Goal: Task Accomplishment & Management: Manage account settings

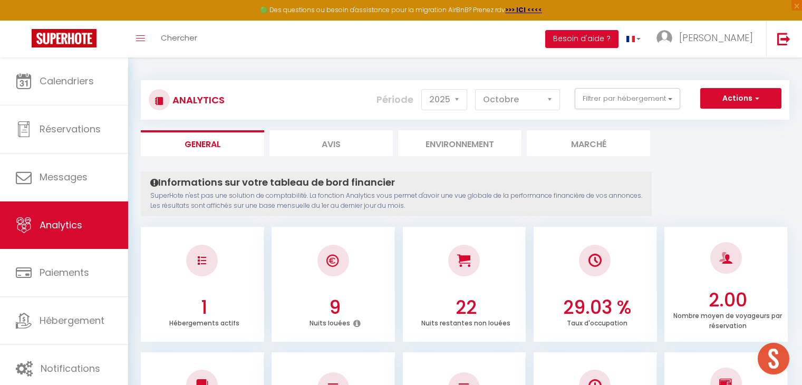
click at [65, 324] on span "Hébergement" at bounding box center [72, 320] width 65 height 13
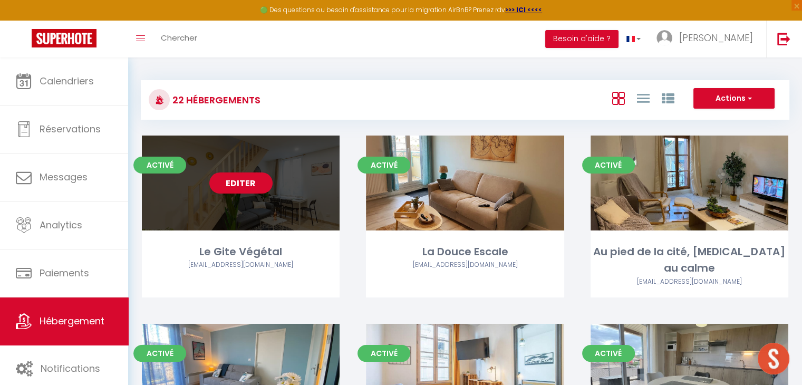
click at [268, 206] on div "Editer" at bounding box center [241, 183] width 198 height 95
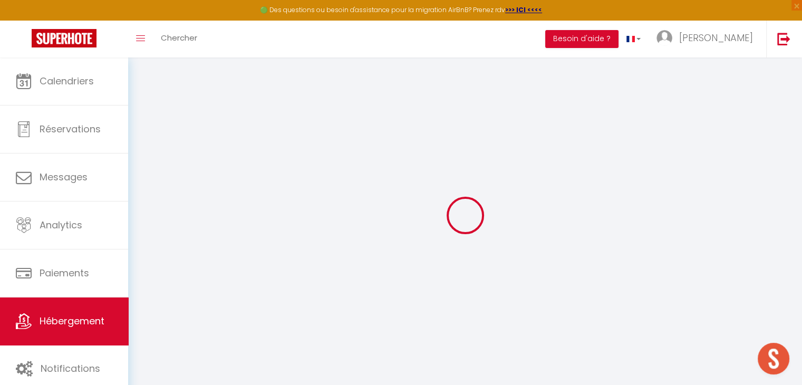
select select "7563-1399563535748056785"
select select "+ 10 %"
select select "+ 100 %"
checkbox input "false"
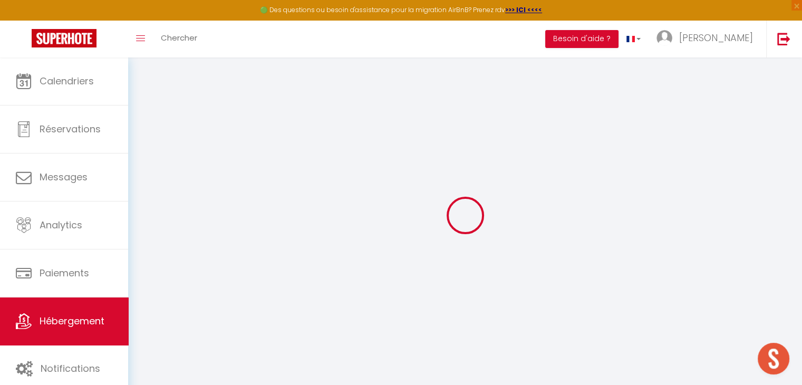
checkbox input "true"
checkbox input "false"
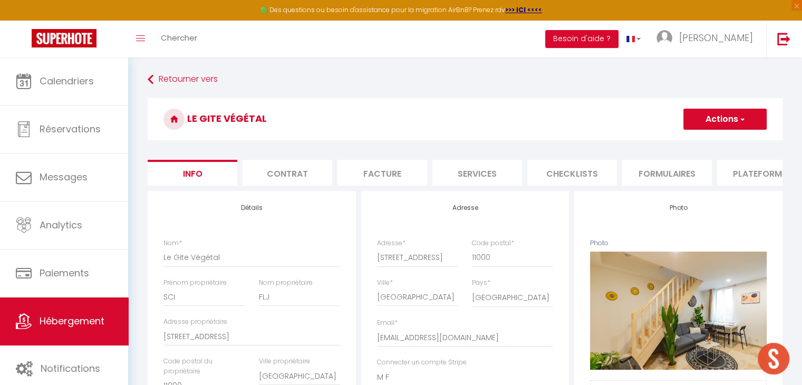
click at [747, 178] on li "Plateformes" at bounding box center [762, 173] width 90 height 26
select select
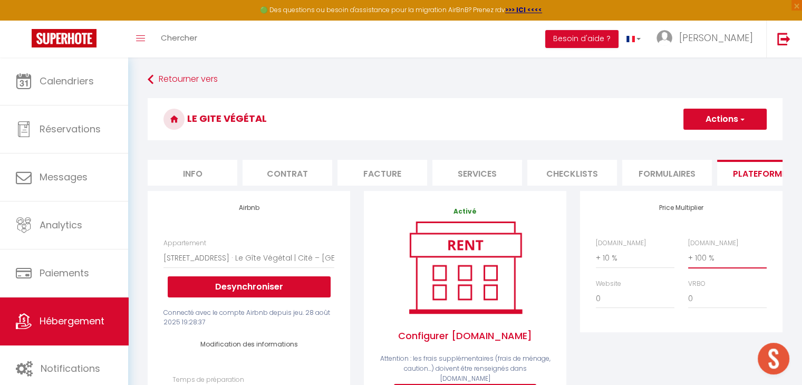
click at [706, 268] on select "0 + 1 % + 2 % + 3 % + 4 % + 5 % + 6 % + 7 % + 8 % + 9 %" at bounding box center [727, 258] width 79 height 20
select select "+ 40 %"
click at [688, 256] on select "0 + 1 % + 2 % + 3 % + 4 % + 5 % + 6 % + 7 % + 8 % + 9 %" at bounding box center [727, 258] width 79 height 20
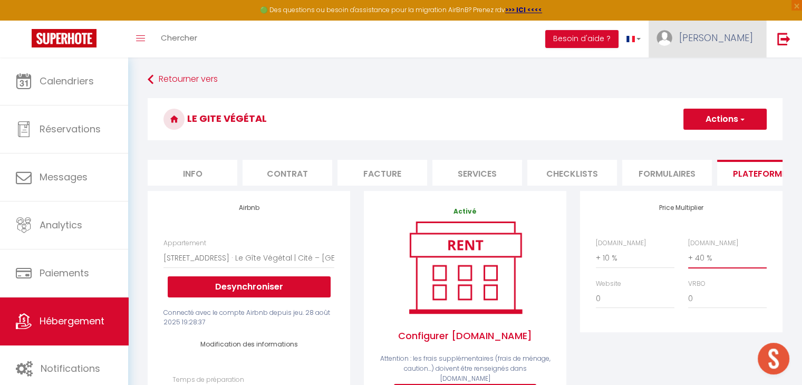
select select
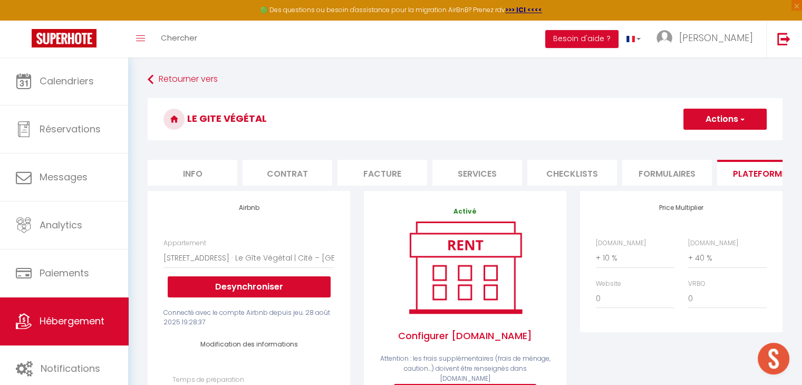
click at [719, 121] on button "Actions" at bounding box center [724, 119] width 83 height 21
click at [719, 144] on link "Enregistrer" at bounding box center [724, 143] width 83 height 14
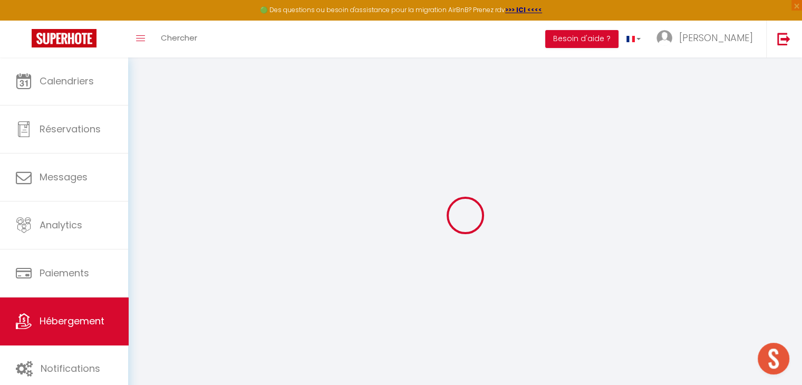
select select "EUR"
select select
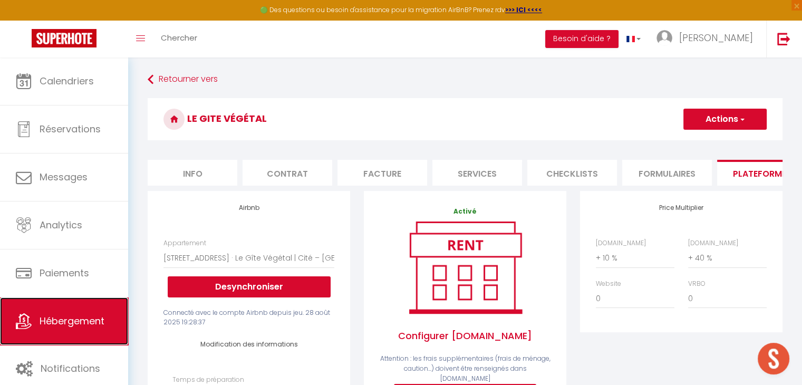
click at [67, 321] on span "Hébergement" at bounding box center [72, 320] width 65 height 13
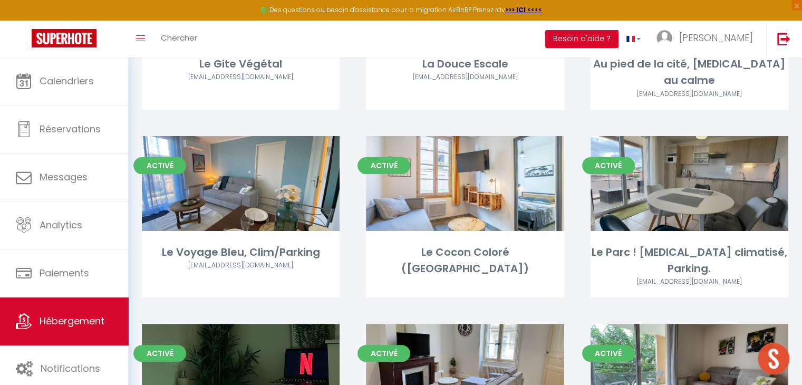
scroll to position [211, 0]
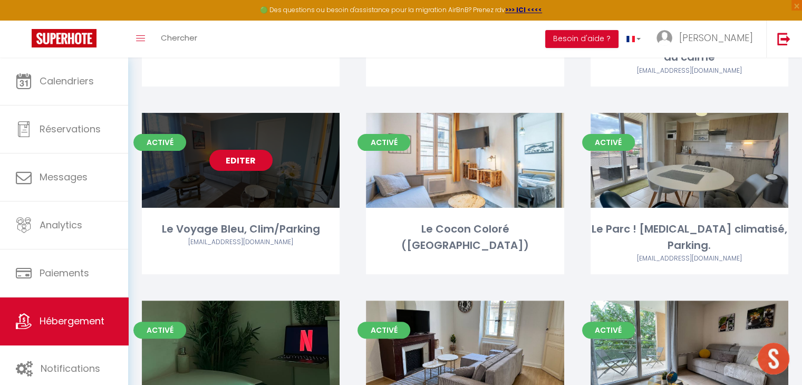
click at [233, 173] on div "Editer" at bounding box center [241, 160] width 198 height 95
click at [304, 133] on div "Editer" at bounding box center [241, 160] width 198 height 95
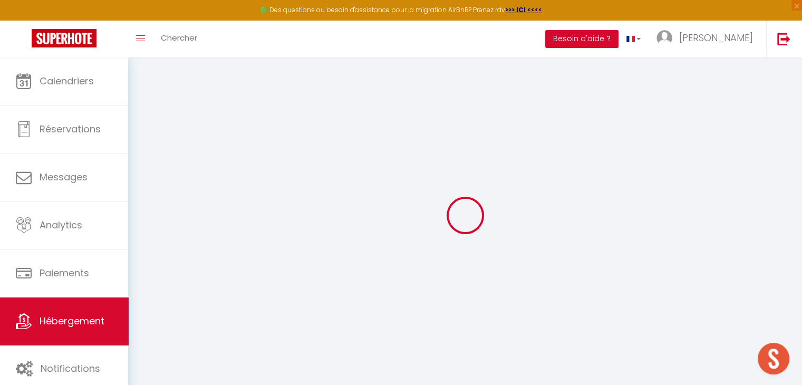
select select "7582-1067489712795145221"
select select "+ 50 %"
select select
checkbox input "false"
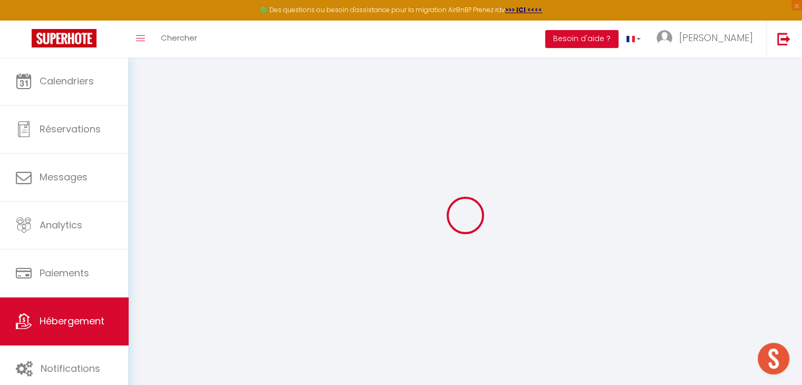
checkbox input "false"
select select "EUR"
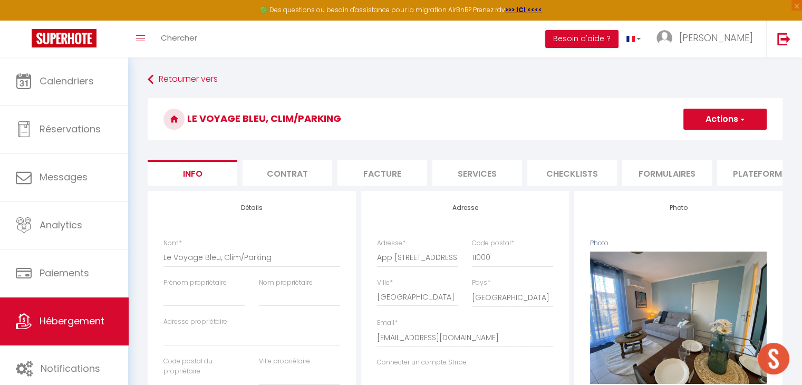
click at [764, 180] on li "Plateformes" at bounding box center [762, 173] width 90 height 26
select select
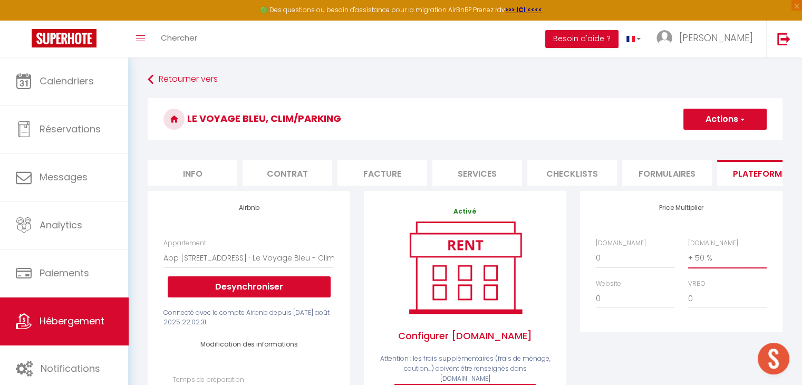
click at [702, 265] on select "0 + 1 % + 2 % + 3 % + 4 % + 5 % + 6 % + 7 % + 8 % + 9 %" at bounding box center [727, 258] width 79 height 20
select select "+ 30 %"
click at [688, 256] on select "0 + 1 % + 2 % + 3 % + 4 % + 5 % + 6 % + 7 % + 8 % + 9 %" at bounding box center [727, 258] width 79 height 20
select select
click at [718, 126] on button "Actions" at bounding box center [724, 119] width 83 height 21
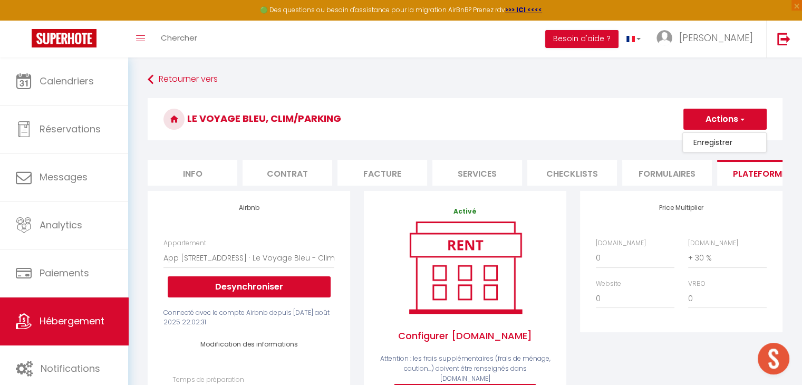
click at [718, 142] on link "Enregistrer" at bounding box center [724, 143] width 83 height 14
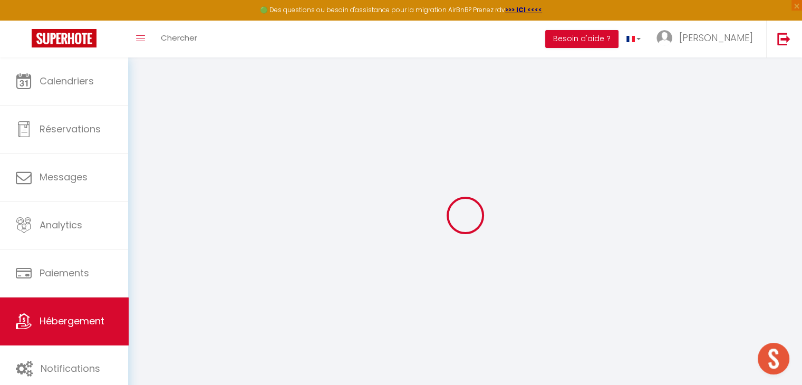
select select "EUR"
select select
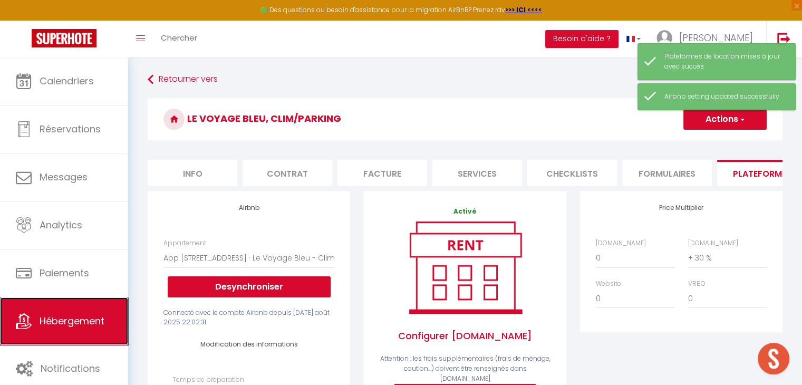
click at [89, 321] on span "Hébergement" at bounding box center [72, 320] width 65 height 13
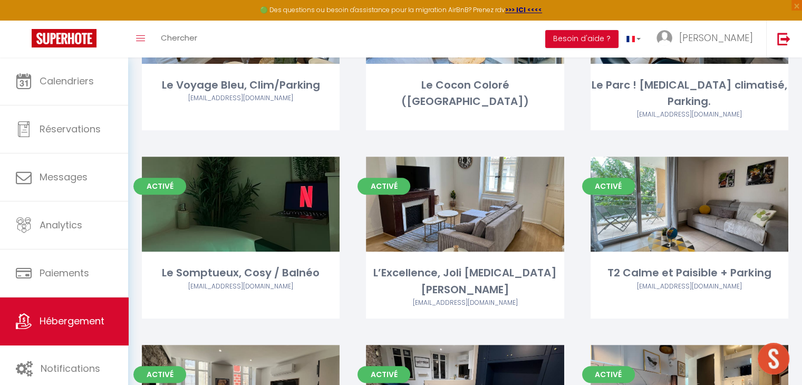
scroll to position [369, 0]
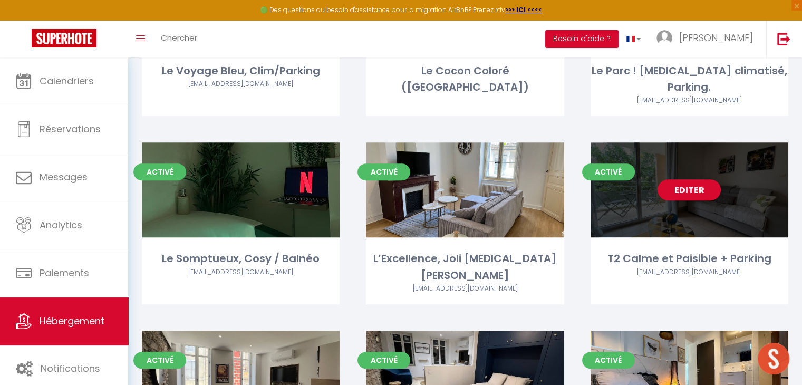
click at [756, 184] on div "Editer" at bounding box center [690, 189] width 198 height 95
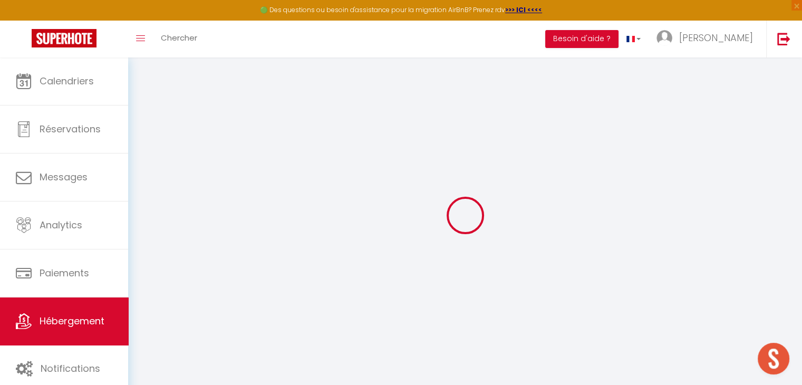
select select "7582-1192078375711711080"
select select "+ 5 %"
select select "+ 85 %"
select select
checkbox input "false"
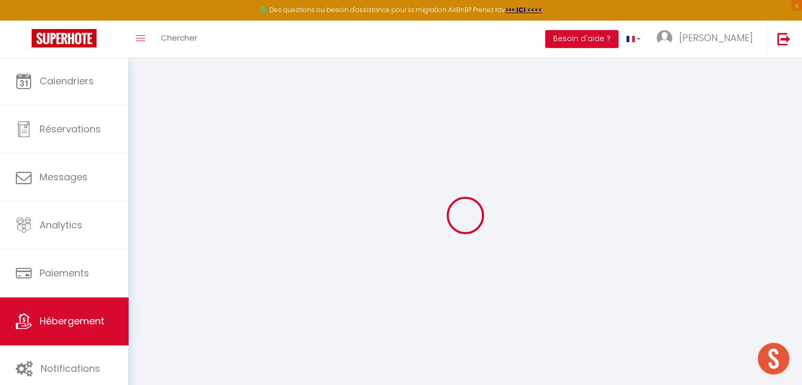
checkbox input "false"
checkbox input "true"
checkbox input "false"
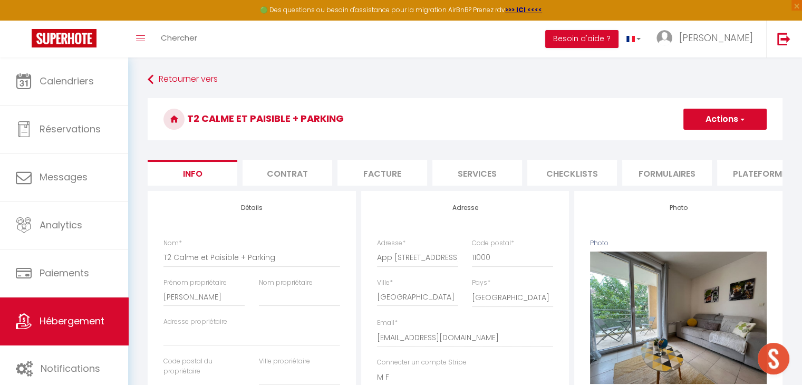
click at [757, 171] on li "Plateformes" at bounding box center [762, 173] width 90 height 26
select select
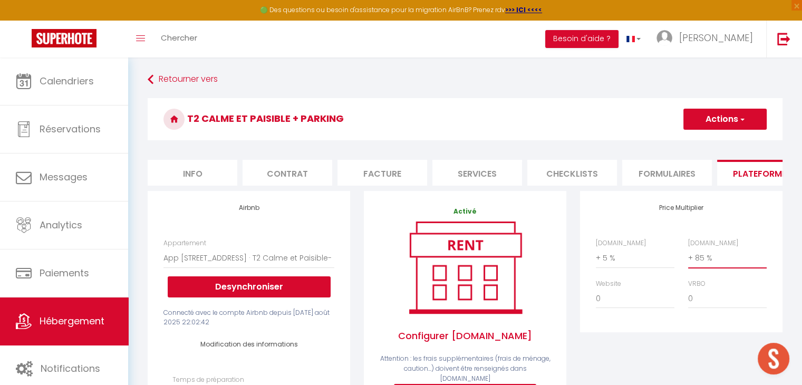
click at [700, 268] on select "0 + 1 % + 2 % + 3 % + 4 % + 5 % + 6 % + 7 % + 8 % + 9 %" at bounding box center [727, 258] width 79 height 20
select select "+ 40 %"
click at [688, 256] on select "0 + 1 % + 2 % + 3 % + 4 % + 5 % + 6 % + 7 % + 8 % + 9 %" at bounding box center [727, 258] width 79 height 20
select select
click at [721, 122] on button "Actions" at bounding box center [724, 119] width 83 height 21
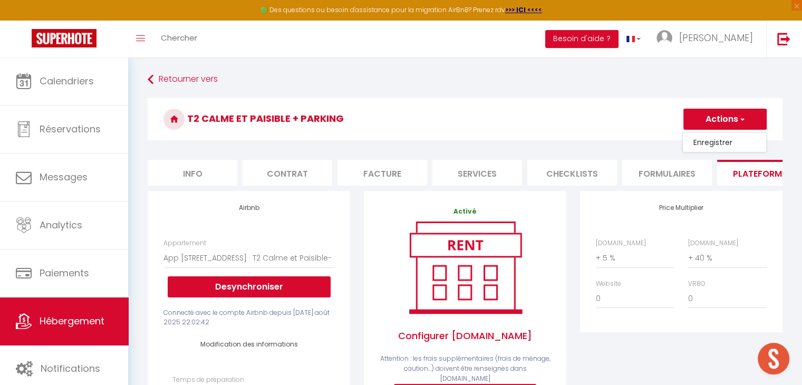
click at [721, 141] on link "Enregistrer" at bounding box center [724, 143] width 83 height 14
select select "EUR"
select select
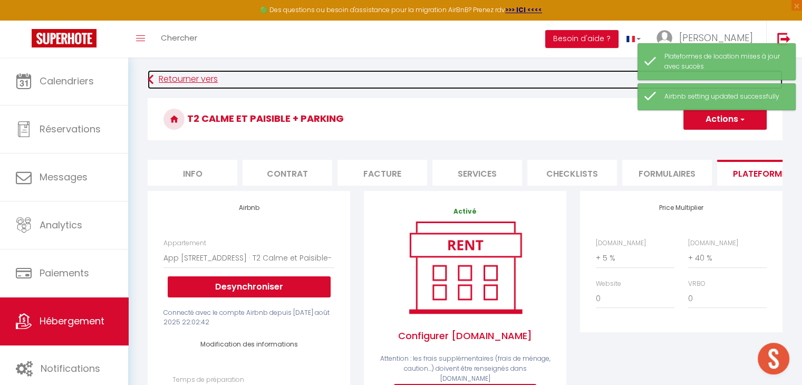
click at [158, 78] on link "Retourner vers" at bounding box center [465, 79] width 635 height 19
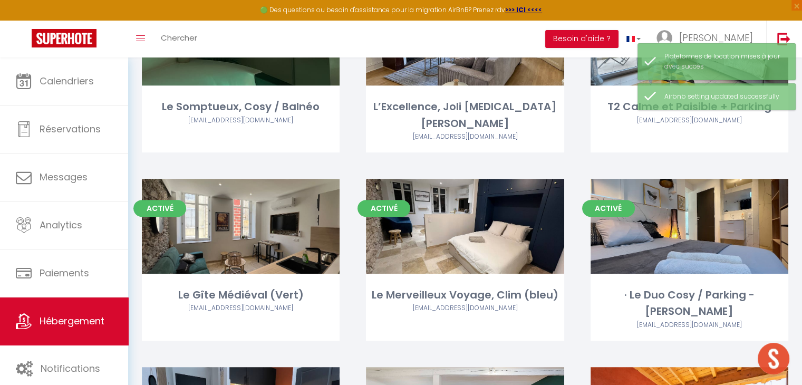
scroll to position [527, 0]
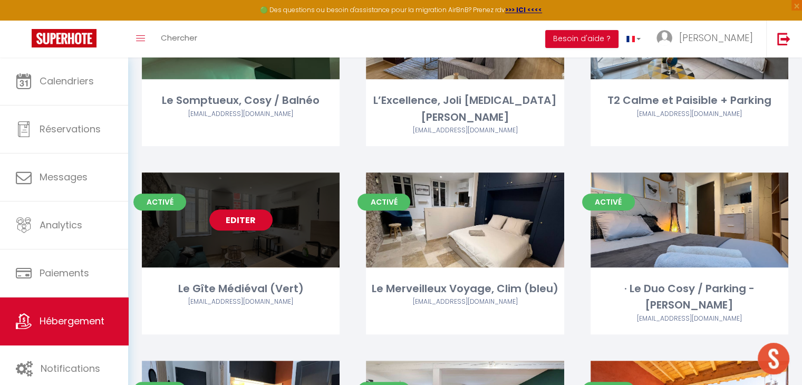
click at [280, 204] on div "Editer" at bounding box center [241, 219] width 198 height 95
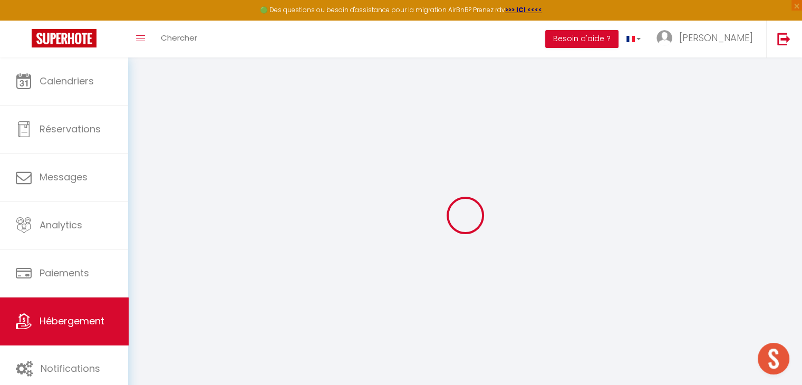
select select "+ 10 %"
select select "+ 55 %"
select select
checkbox input "false"
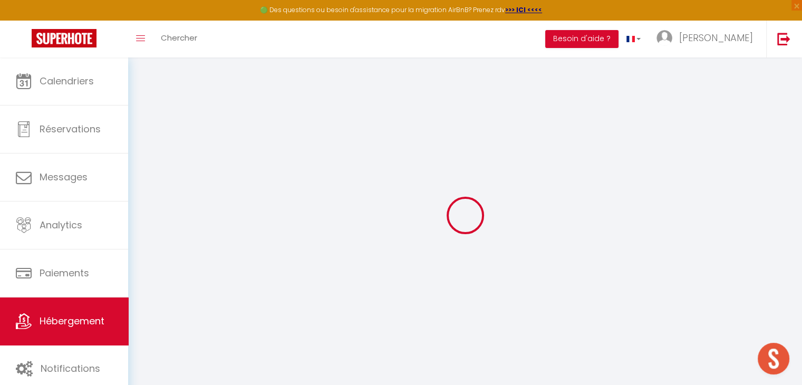
checkbox input "true"
checkbox input "false"
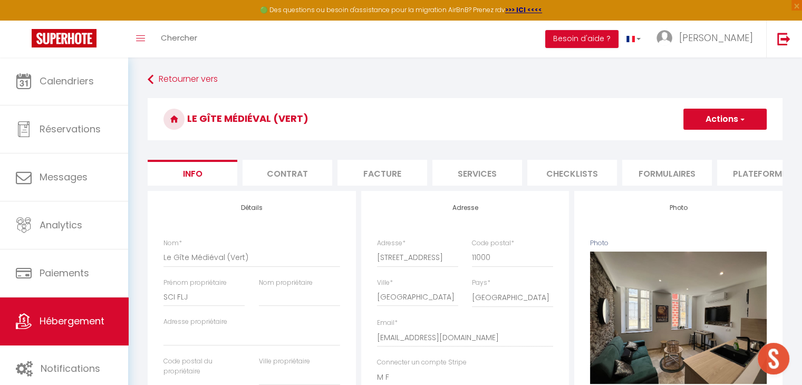
select select
checkbox input "false"
checkbox input "true"
checkbox input "false"
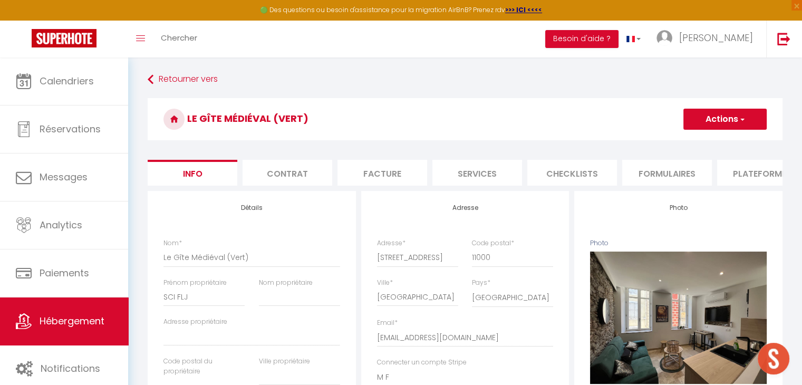
select select "EUR"
select select
select select "7582-1194027002326046380"
click at [754, 178] on li "Plateformes" at bounding box center [762, 173] width 90 height 26
select select
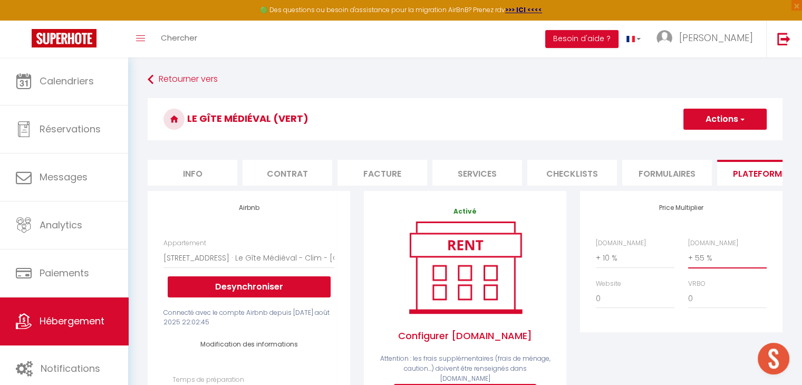
click at [708, 268] on select "0 + 1 % + 2 % + 3 % + 4 % + 5 % + 6 % + 7 % + 8 % + 9 %" at bounding box center [727, 258] width 79 height 20
select select "+ 30 %"
click at [688, 256] on select "0 + 1 % + 2 % + 3 % + 4 % + 5 % + 6 % + 7 % + 8 % + 9 %" at bounding box center [727, 258] width 79 height 20
select select
click at [723, 128] on button "Actions" at bounding box center [724, 119] width 83 height 21
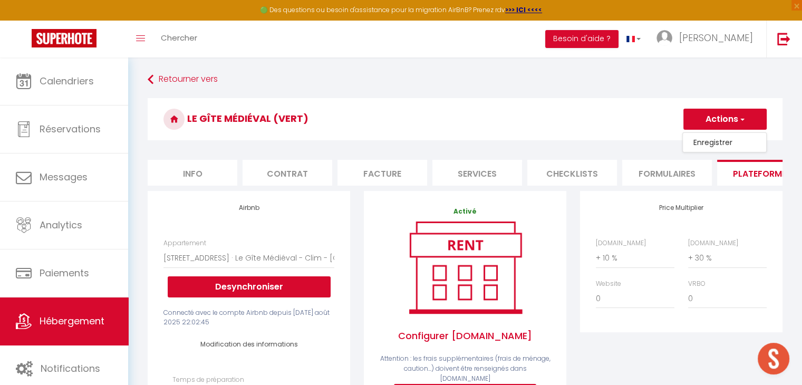
click at [725, 146] on link "Enregistrer" at bounding box center [724, 143] width 83 height 14
select select "EUR"
select select
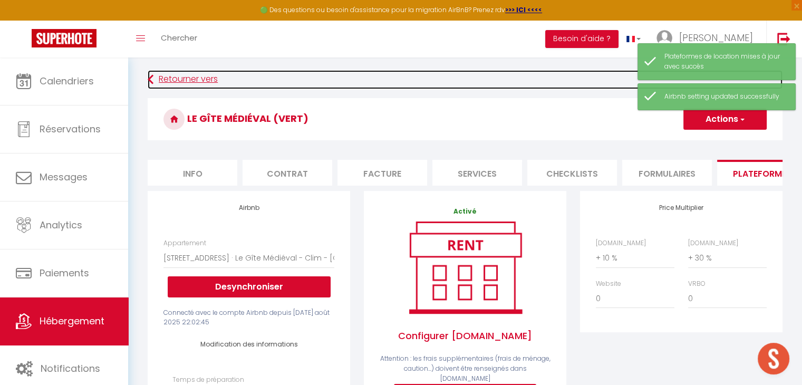
click at [158, 79] on link "Retourner vers" at bounding box center [465, 79] width 635 height 19
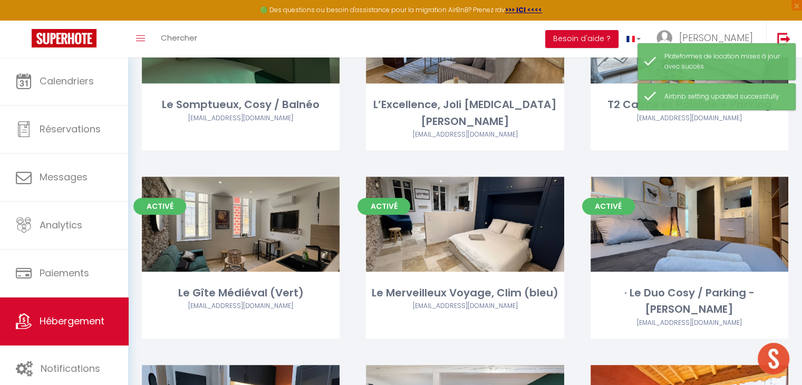
scroll to position [527, 0]
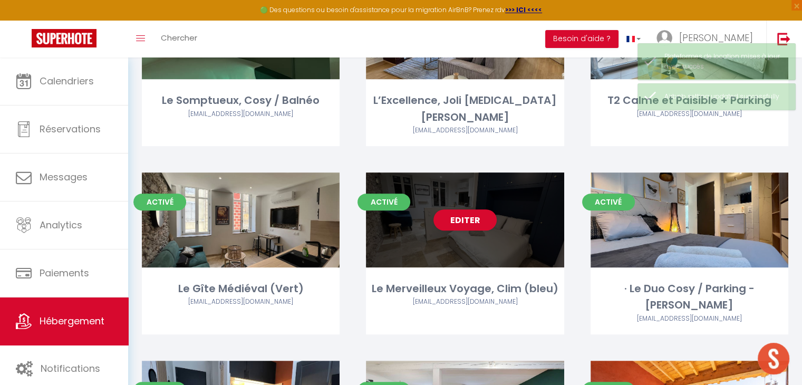
click at [534, 194] on div "Editer" at bounding box center [465, 219] width 198 height 95
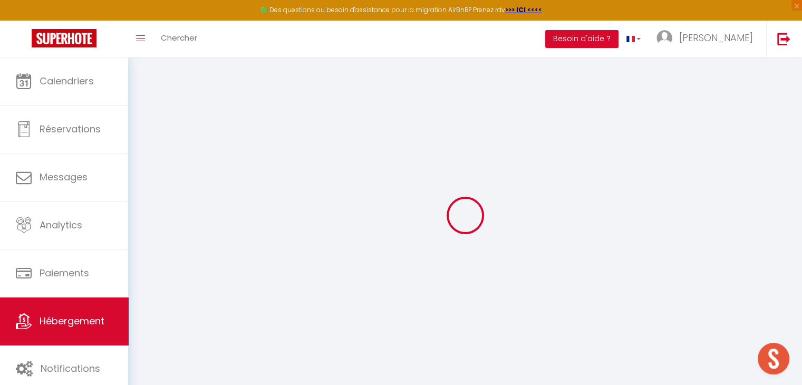
select select "+ 10 %"
select select "+ 100 %"
select select "7582-1194065779317029804"
select select
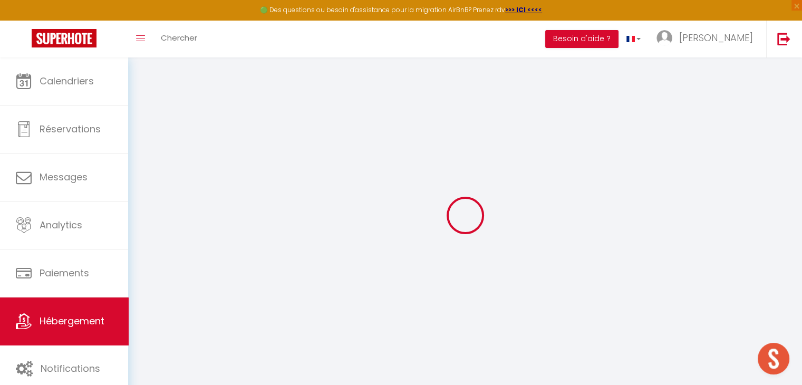
checkbox input "false"
select select "EUR"
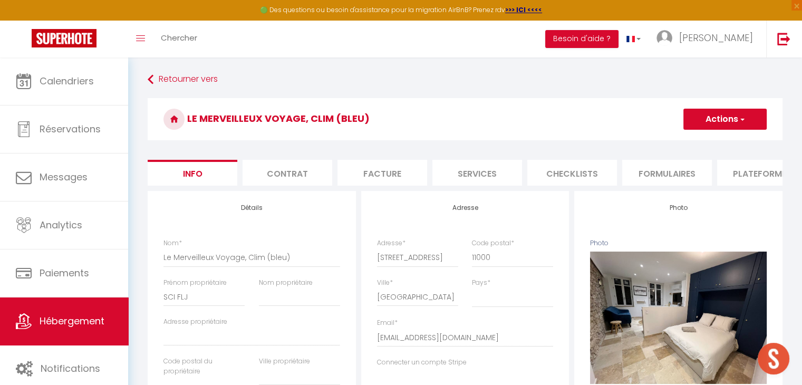
click at [764, 178] on li "Plateformes" at bounding box center [762, 173] width 90 height 26
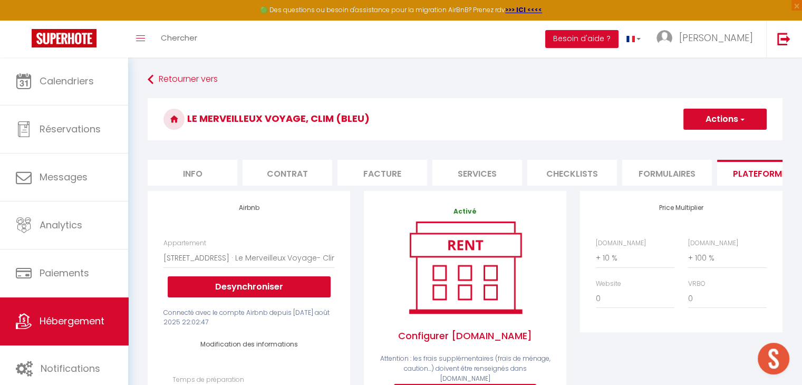
select select
click at [702, 266] on select "0 + 1 % + 2 % + 3 % + 4 % + 5 % + 6 % + 7 % + 8 % + 9 %" at bounding box center [727, 258] width 79 height 20
select select "+ 40 %"
click at [688, 256] on select "0 + 1 % + 2 % + 3 % + 4 % + 5 % + 6 % + 7 % + 8 % + 9 %" at bounding box center [727, 258] width 79 height 20
select select
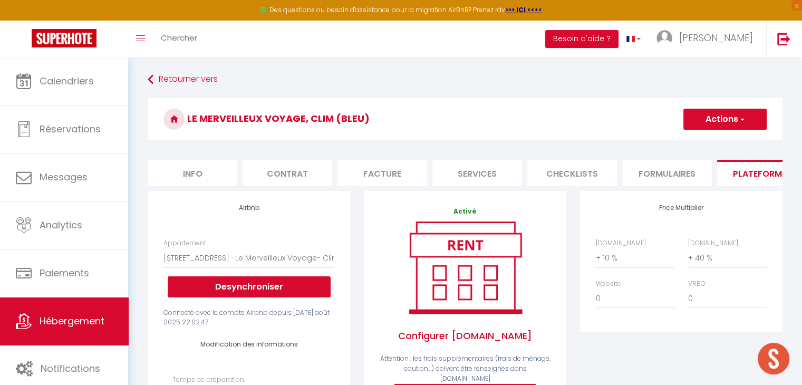
click at [718, 121] on button "Actions" at bounding box center [724, 119] width 83 height 21
click at [721, 143] on link "Enregistrer" at bounding box center [724, 143] width 83 height 14
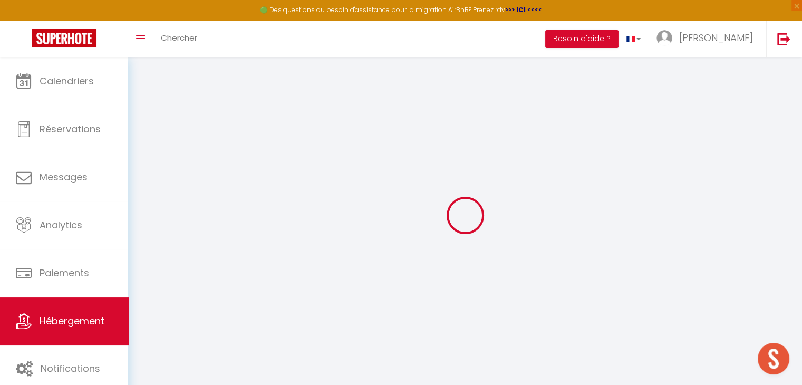
select select "EUR"
select select
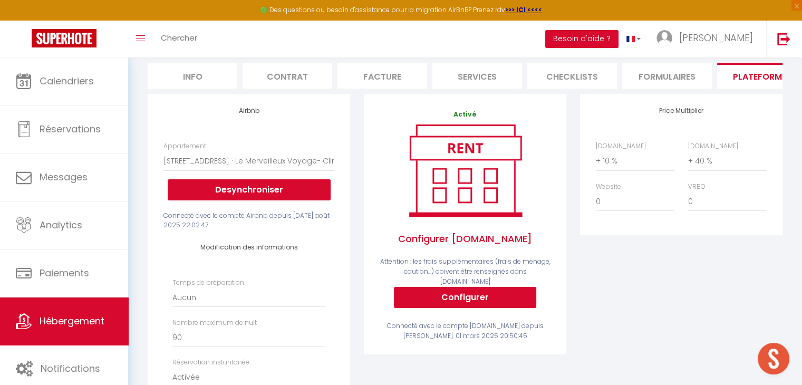
scroll to position [95, 0]
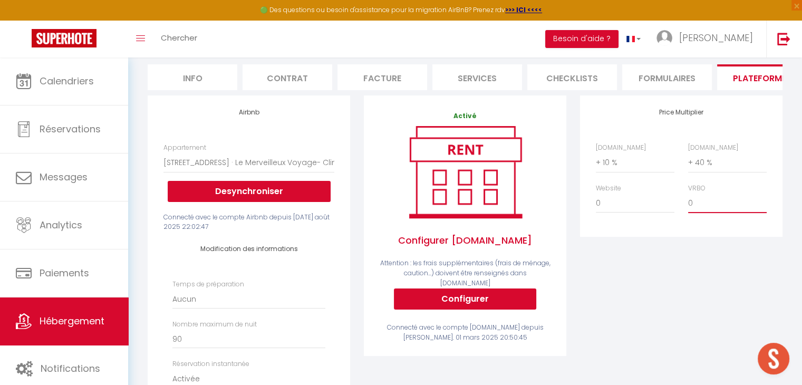
click at [688, 207] on select "0 + 1 % + 2 % + 3 % + 4 % + 5 % + 6 % + 7 % + 8 % + 9 %" at bounding box center [727, 203] width 79 height 20
click at [95, 318] on span "Hébergement" at bounding box center [72, 320] width 65 height 13
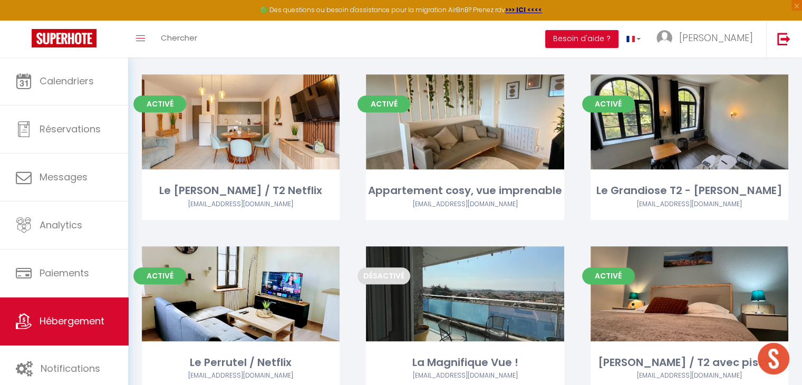
scroll to position [964, 0]
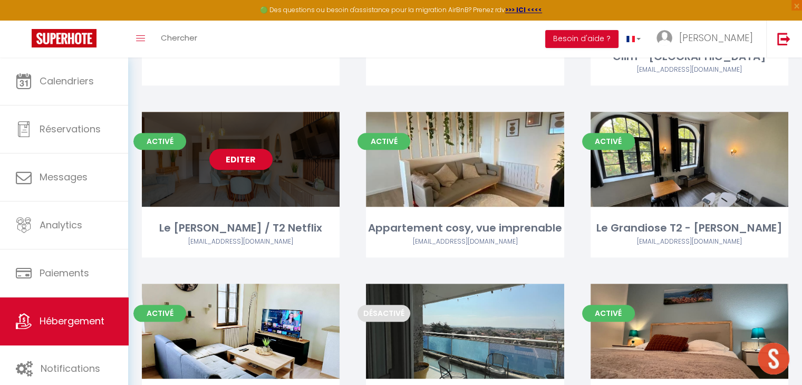
click at [204, 121] on div "Editer" at bounding box center [241, 159] width 198 height 95
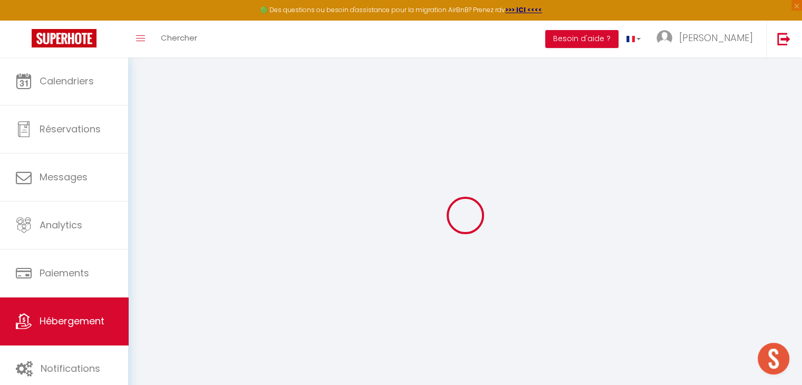
select select "+ 15 %"
select select "+ 100 %"
select select
checkbox input "false"
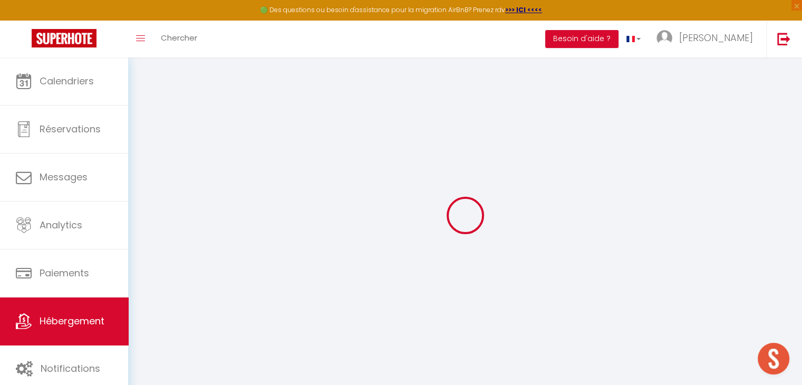
checkbox input "false"
select select
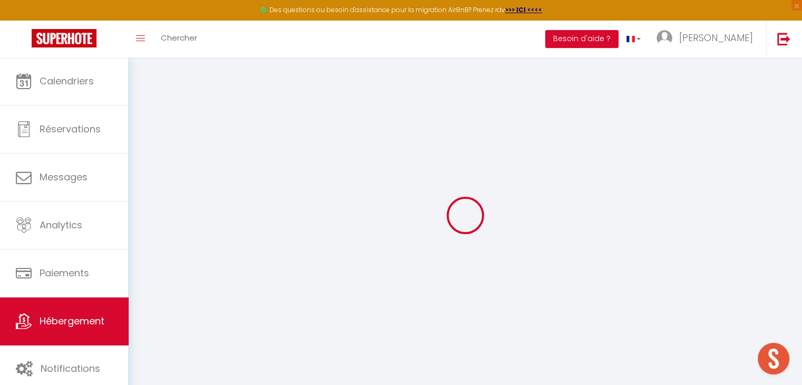
checkbox input "false"
select select "EUR"
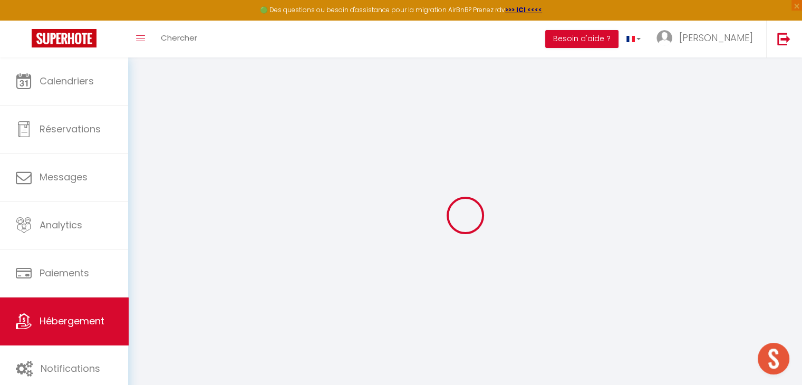
select select
select select "7563-1261036529826128582"
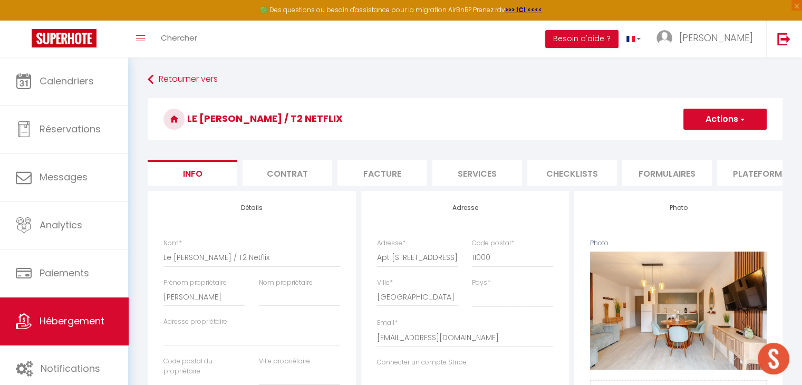
click at [742, 123] on span "button" at bounding box center [741, 119] width 7 height 11
click at [768, 169] on li "Plateformes" at bounding box center [762, 173] width 90 height 26
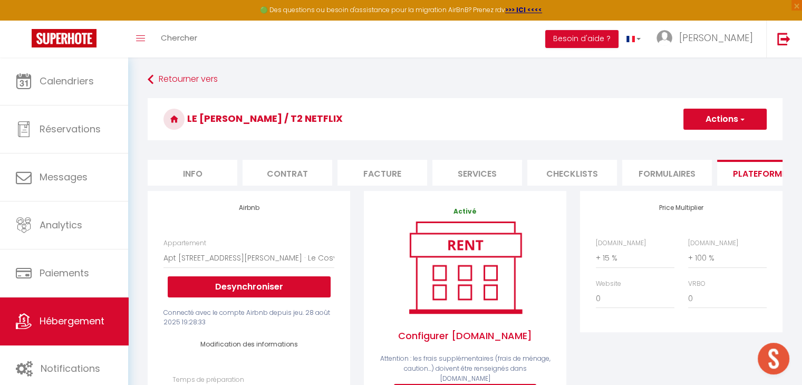
select select
click at [708, 268] on select "0 + 1 % + 2 % + 3 % + 4 % + 5 % + 6 % + 7 % + 8 % + 9 %" at bounding box center [727, 258] width 79 height 20
select select "+ 30 %"
click at [688, 256] on select "0 + 1 % + 2 % + 3 % + 4 % + 5 % + 6 % + 7 % + 8 % + 9 %" at bounding box center [727, 258] width 79 height 20
select select
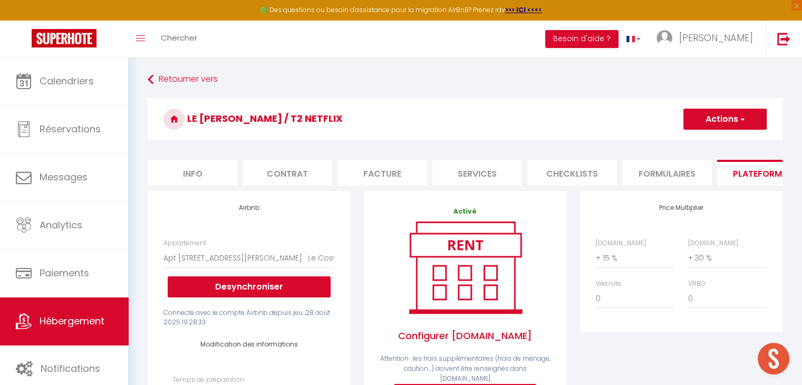
click at [727, 130] on h3 "Le [PERSON_NAME] / T2 Netflix" at bounding box center [465, 119] width 635 height 42
click at [727, 126] on button "Actions" at bounding box center [724, 119] width 83 height 21
click at [719, 138] on link "Enregistrer" at bounding box center [724, 143] width 83 height 14
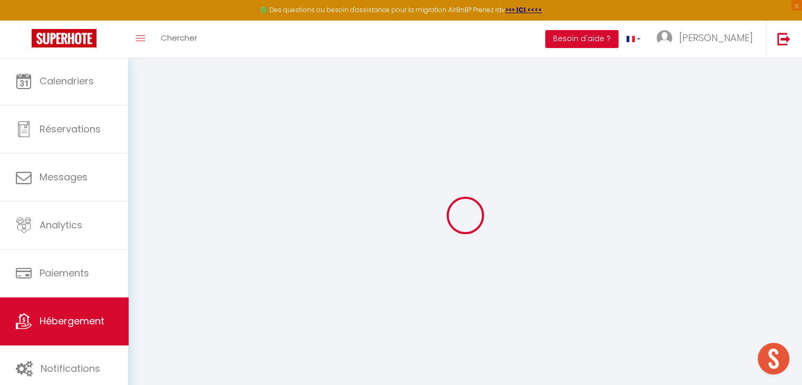
select select "EUR"
select select
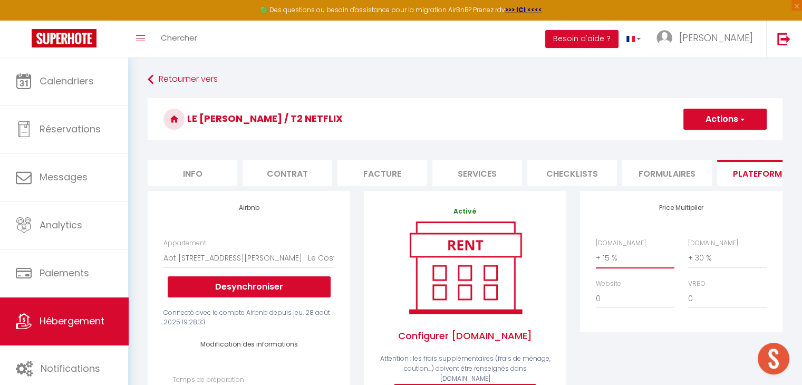
click at [601, 267] on select "0 + 1 % + 2 % + 3 % + 4 % + 5 % + 6 % + 7 % + 8 % + 9 %" at bounding box center [635, 258] width 79 height 20
select select "+ 8 %"
click at [596, 256] on select "0 + 1 % + 2 % + 3 % + 4 % + 5 % + 6 % + 7 % + 8 % + 9 %" at bounding box center [635, 258] width 79 height 20
select select
click at [709, 125] on button "Actions" at bounding box center [724, 119] width 83 height 21
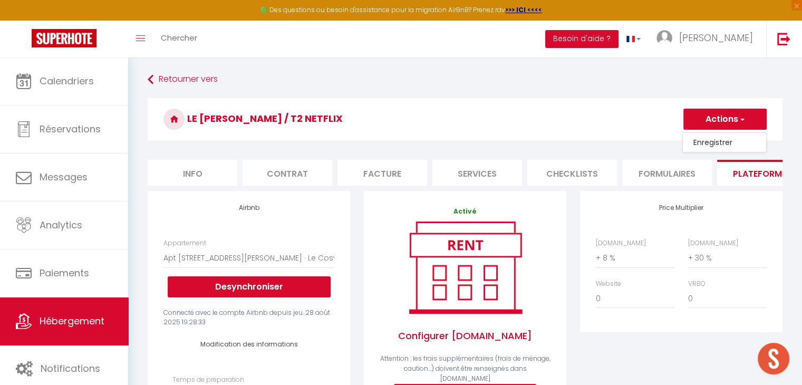
click at [708, 142] on link "Enregistrer" at bounding box center [724, 143] width 83 height 14
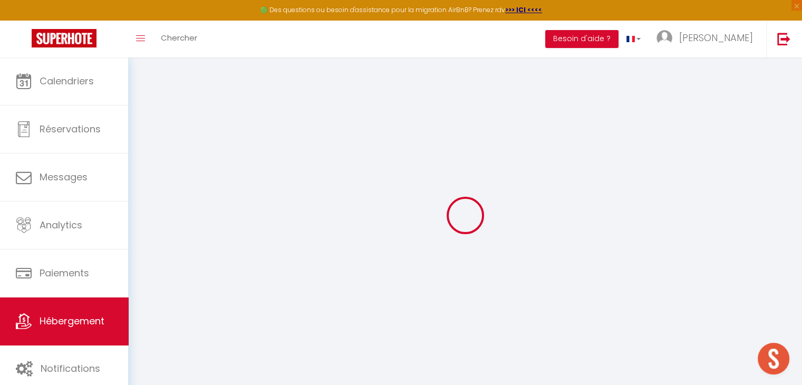
select select "EUR"
select select
